Goal: Task Accomplishment & Management: Manage account settings

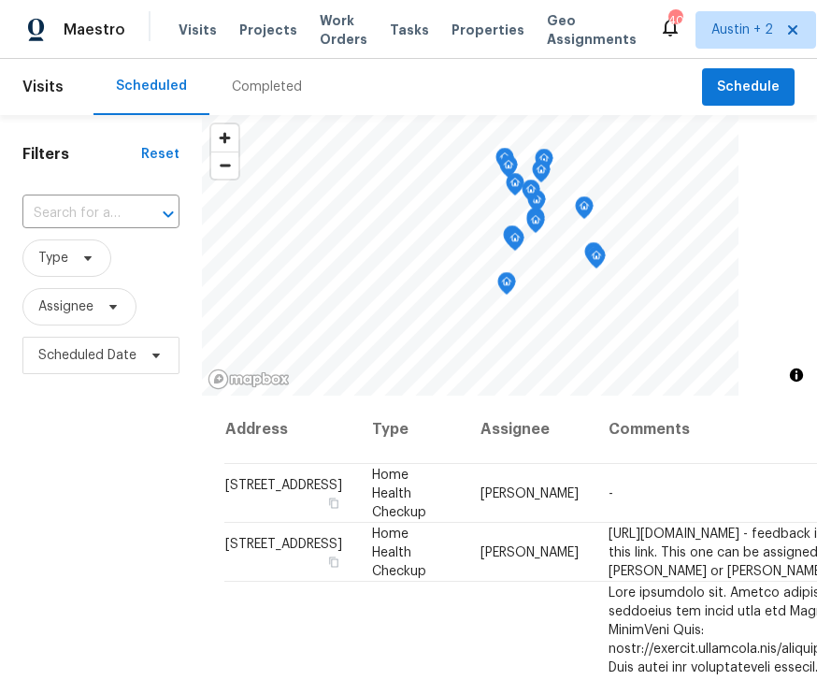
click at [40, 90] on span "Visits" at bounding box center [42, 86] width 41 height 41
click at [32, 79] on span "Visits" at bounding box center [42, 86] width 41 height 41
click at [97, 261] on span "Type" at bounding box center [66, 257] width 89 height 37
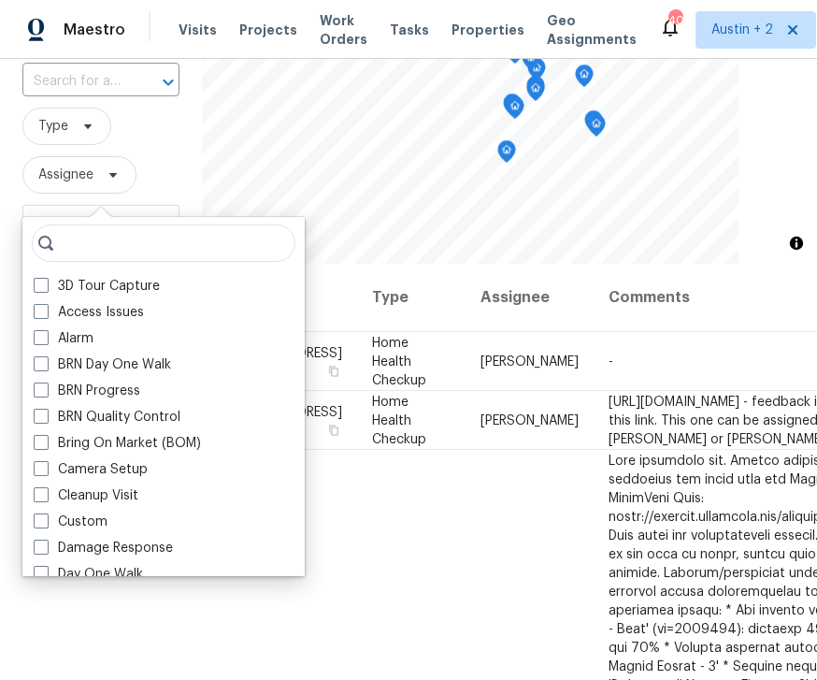
scroll to position [133, 0]
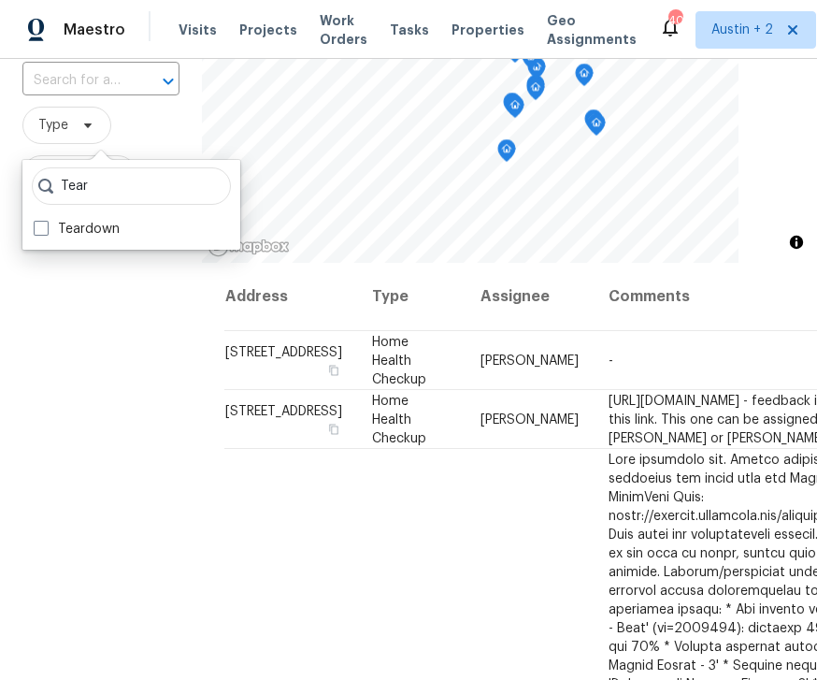
type input "Tear"
click at [118, 222] on label "Teardown" at bounding box center [77, 229] width 86 height 19
click at [46, 222] on input "Teardown" at bounding box center [40, 226] width 12 height 12
checkbox input "true"
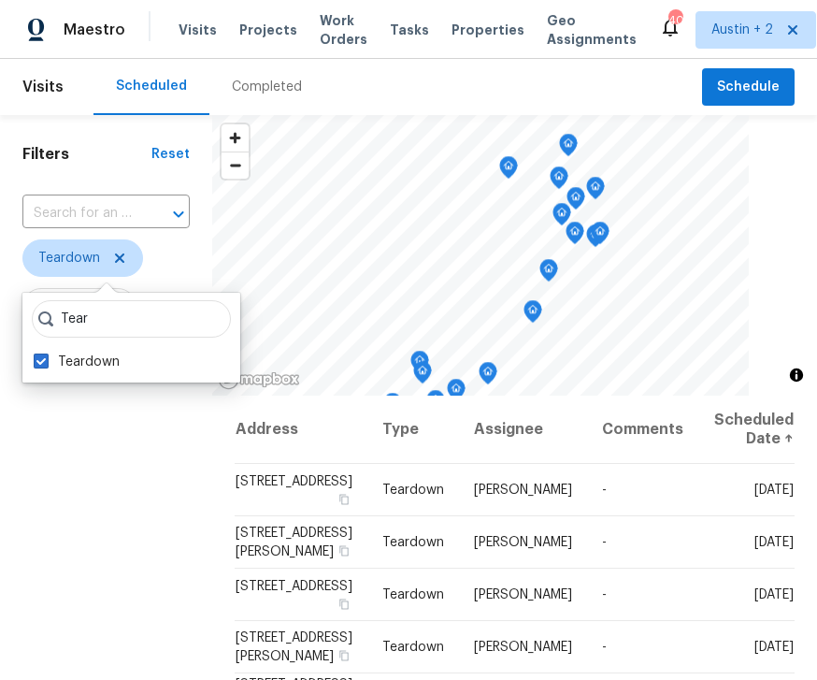
click at [113, 559] on div "Filters Reset ​ Teardown Assignee Scheduled Date" at bounding box center [106, 527] width 212 height 825
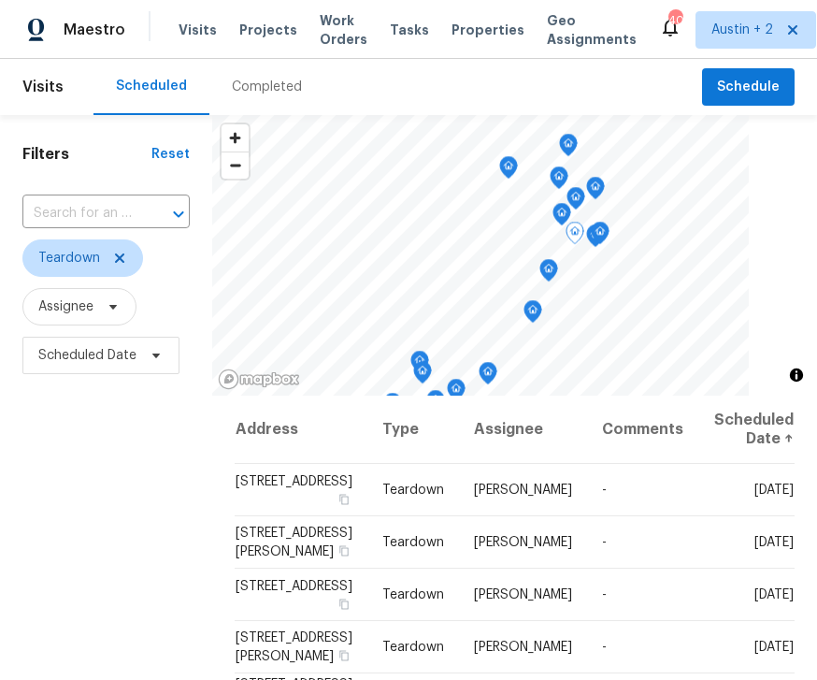
click at [0, 0] on icon at bounding box center [0, 0] width 0 height 0
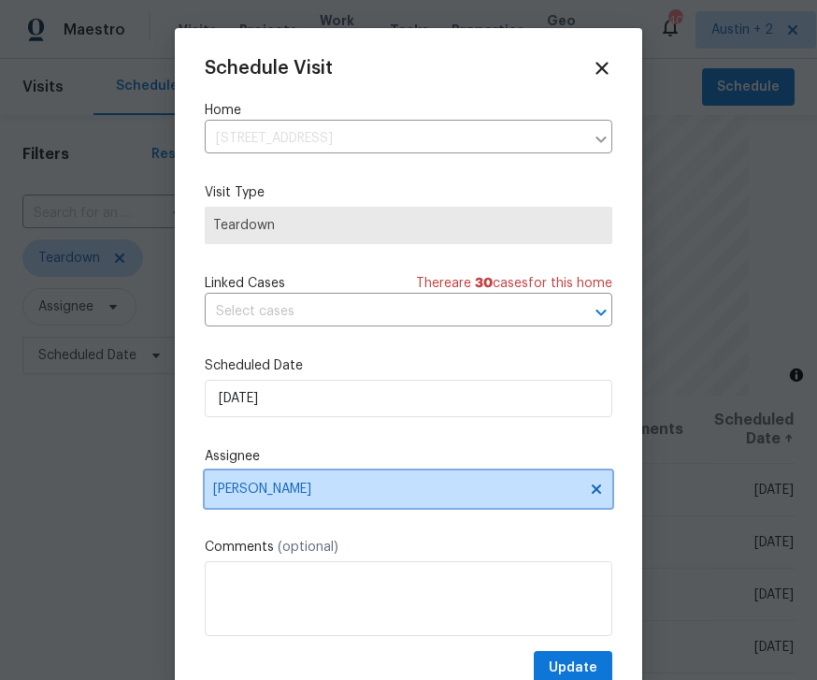
click at [295, 502] on span "[PERSON_NAME]" at bounding box center [409, 488] width 408 height 37
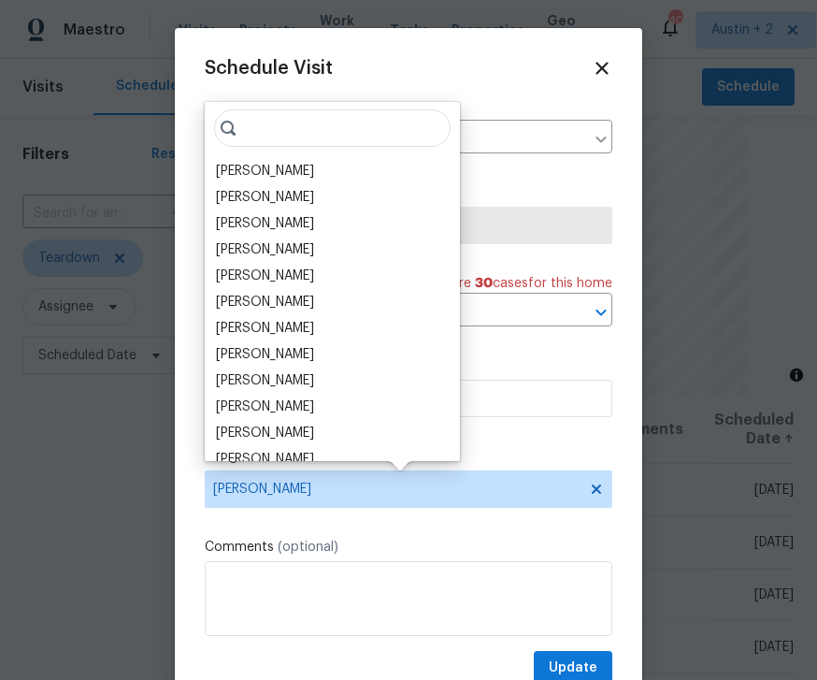
click at [306, 165] on div "[PERSON_NAME]" at bounding box center [265, 171] width 98 height 19
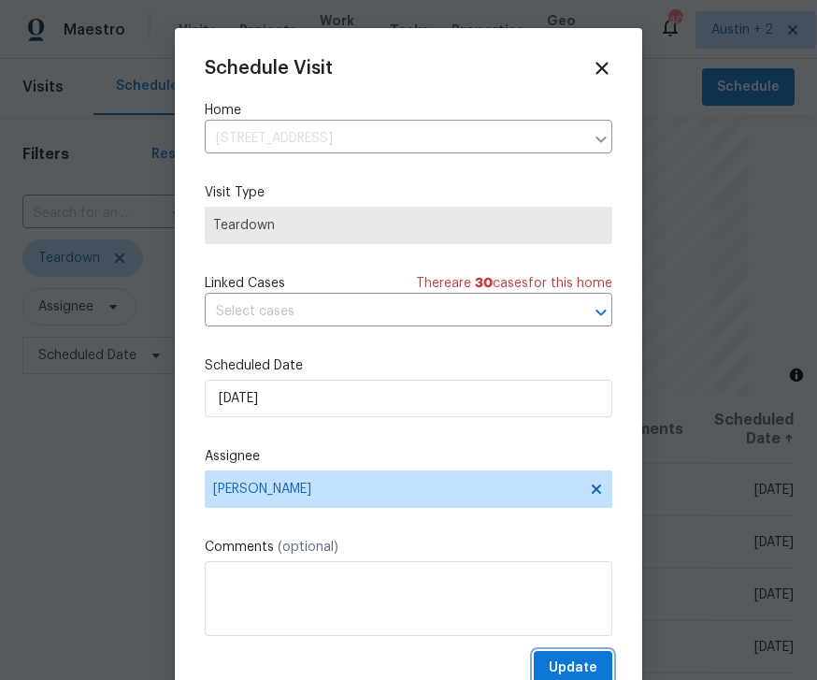
click at [566, 655] on button "Update" at bounding box center [573, 668] width 79 height 35
